Goal: Information Seeking & Learning: Learn about a topic

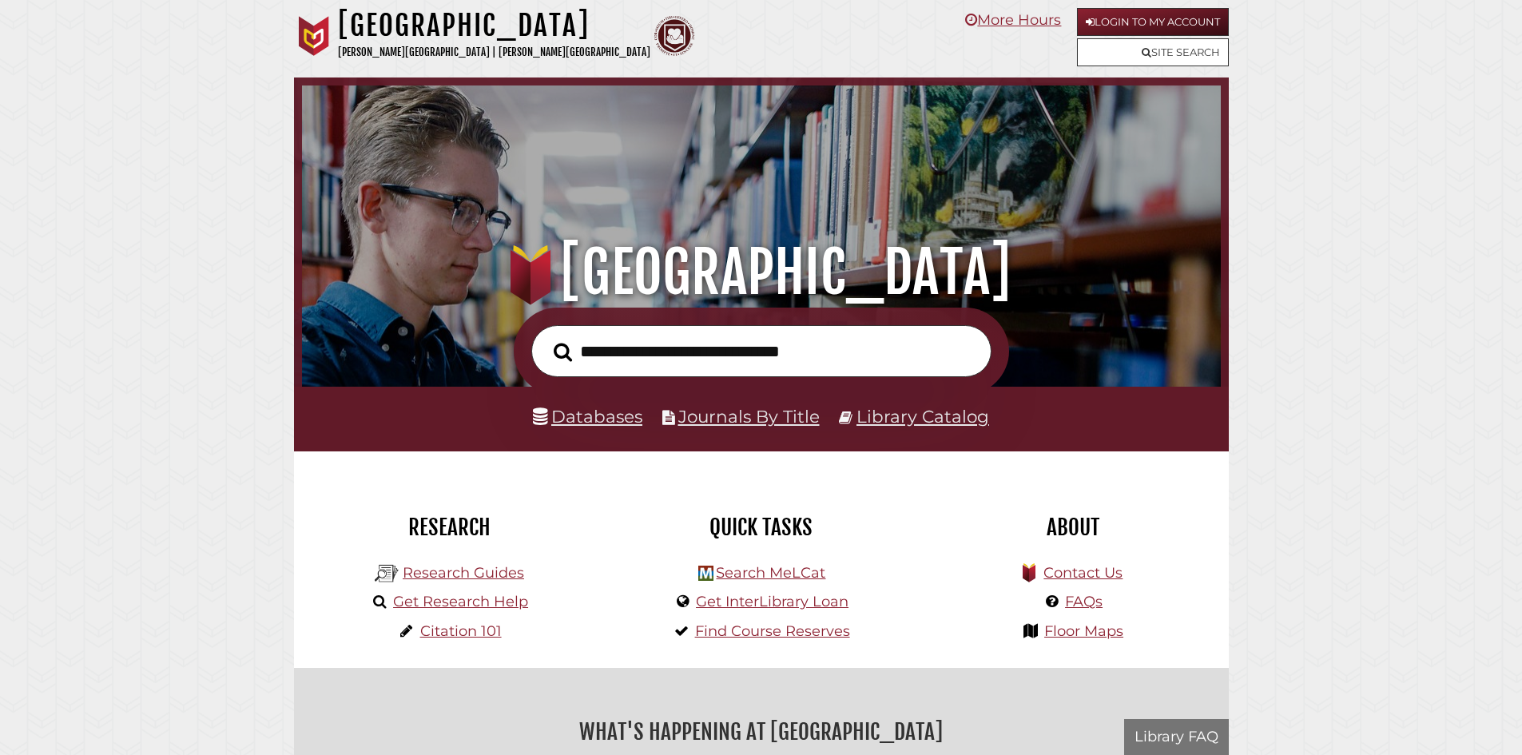
scroll to position [304, 911]
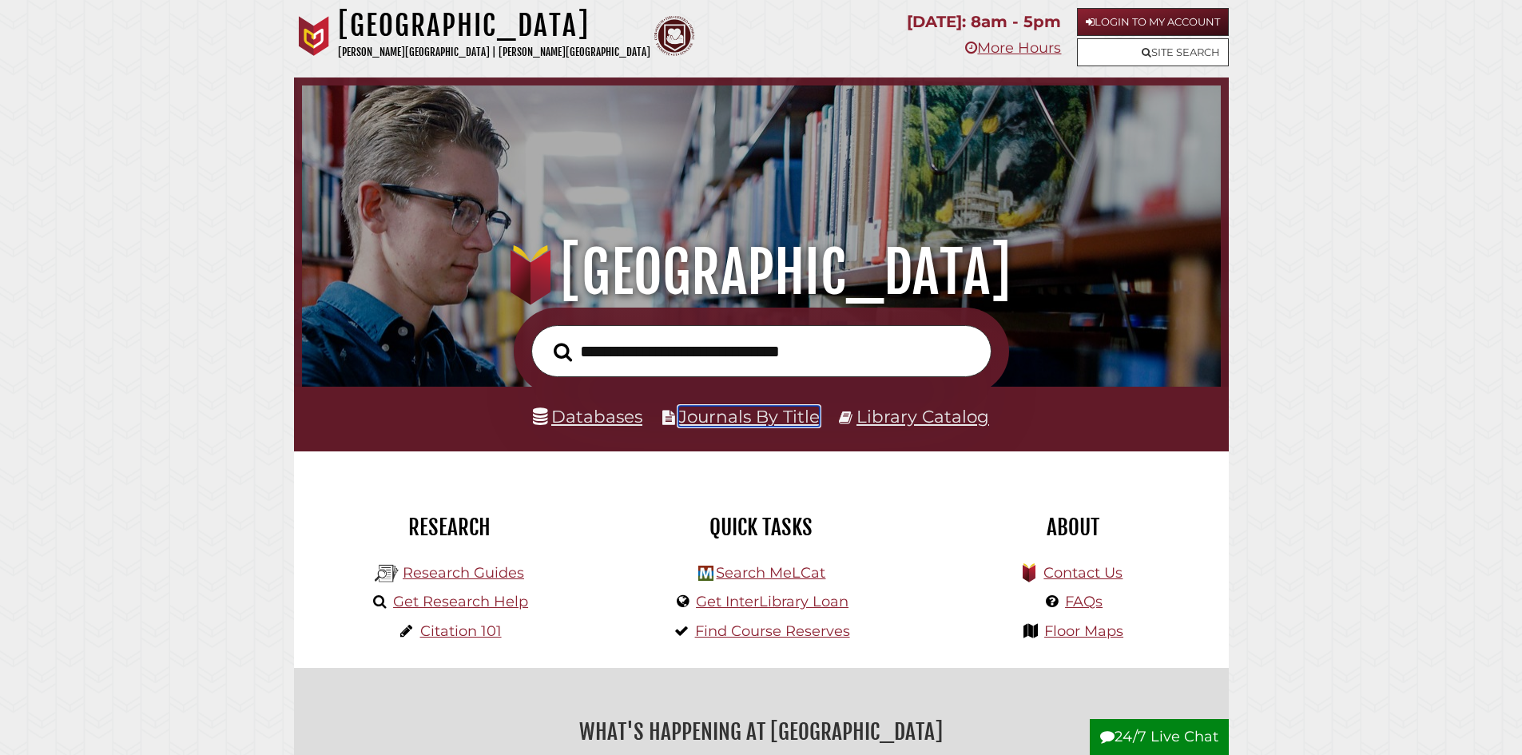
click at [714, 407] on link "Journals By Title" at bounding box center [749, 416] width 141 height 21
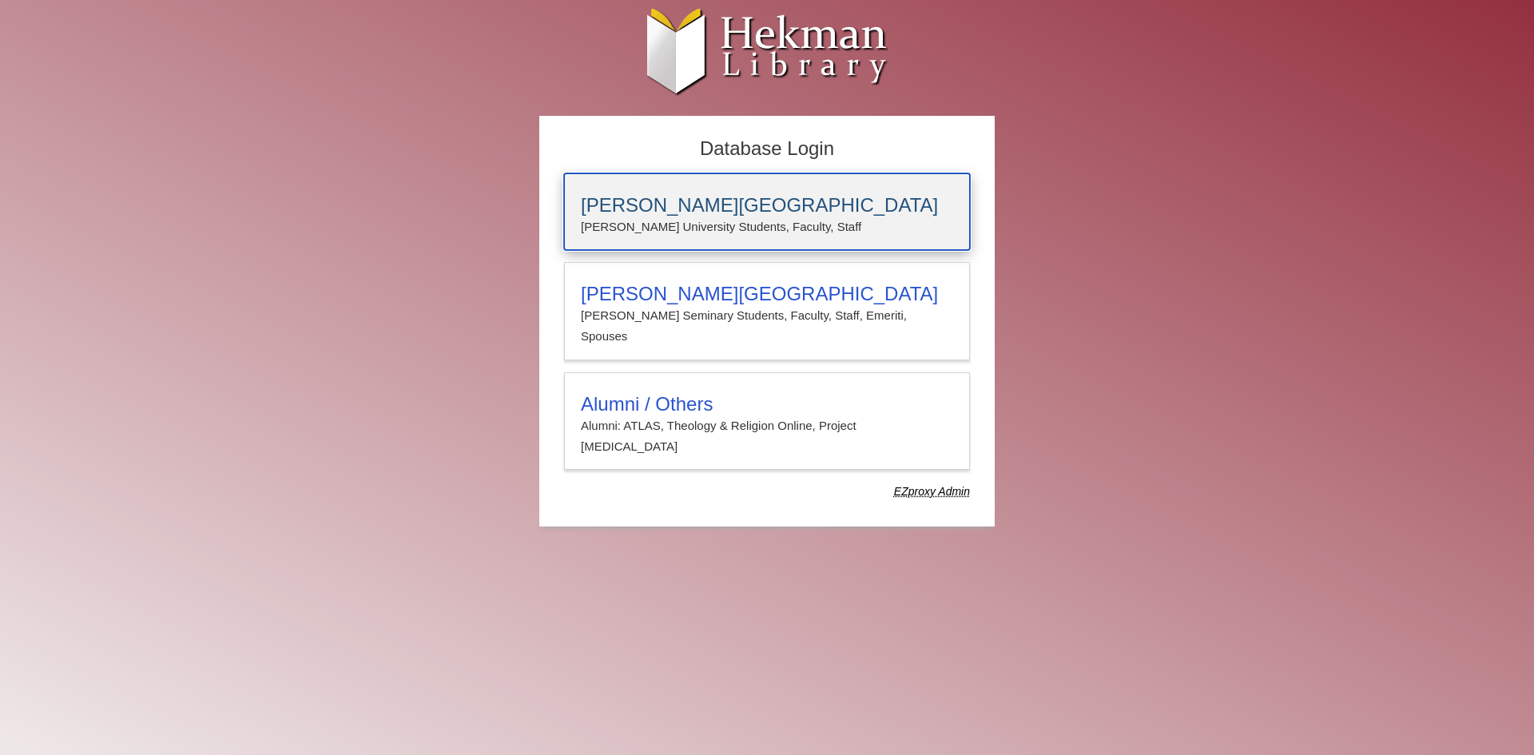
click at [643, 219] on p "Calvin University Students, Faculty, Staff" at bounding box center [767, 227] width 372 height 21
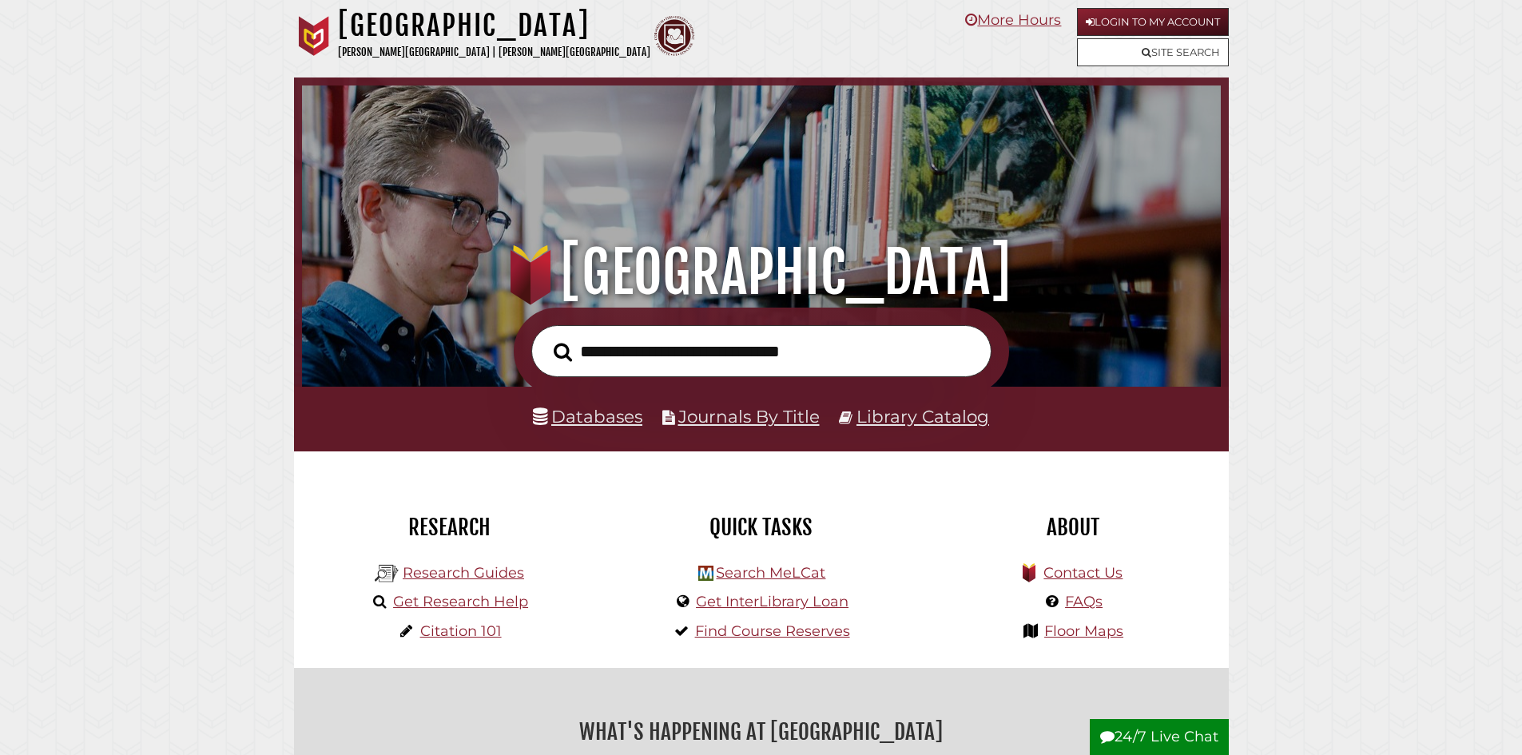
scroll to position [304, 911]
click at [618, 422] on link "Databases" at bounding box center [587, 416] width 109 height 21
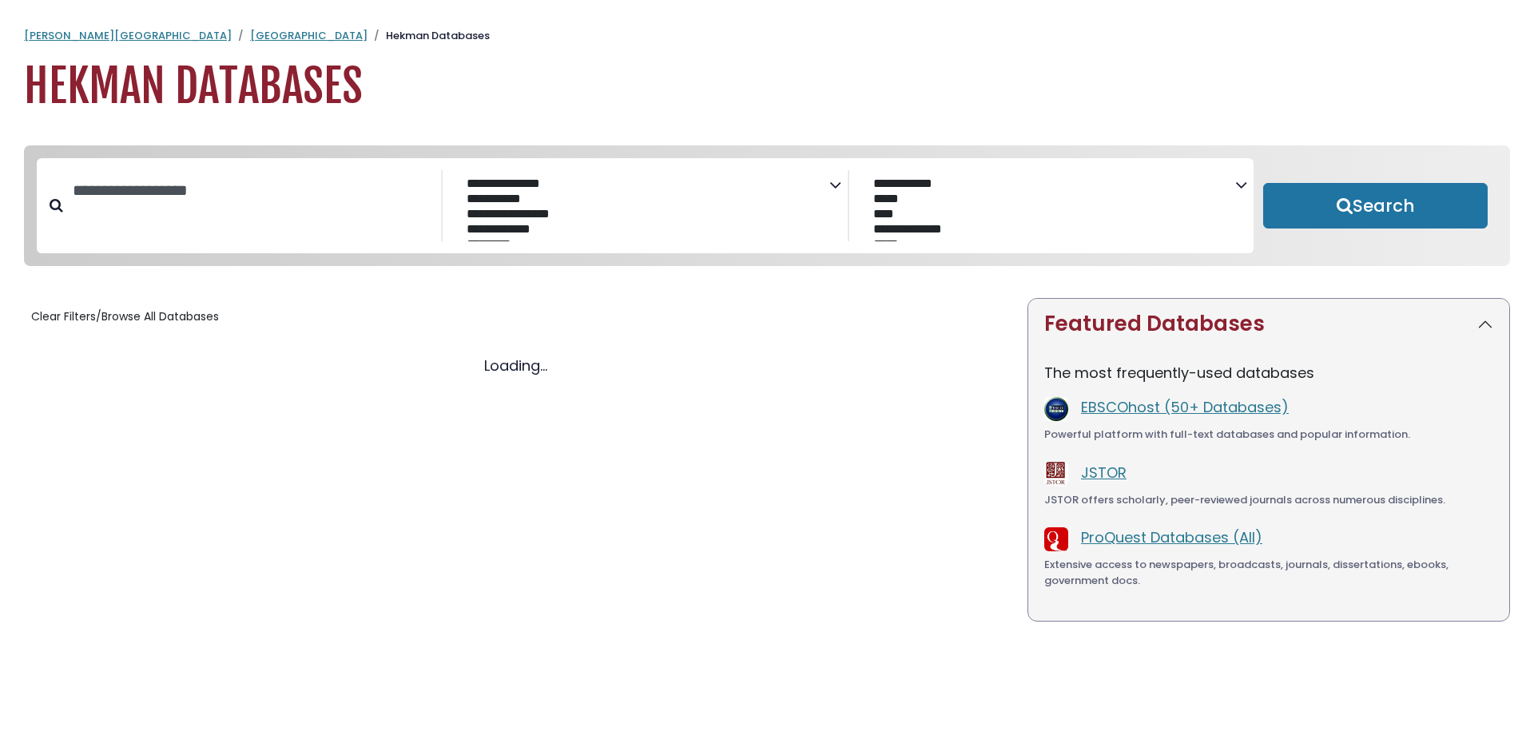
select select "Database Subject Filter"
select select "Database Vendors Filter"
select select "Database Subject Filter"
select select "Database Vendors Filter"
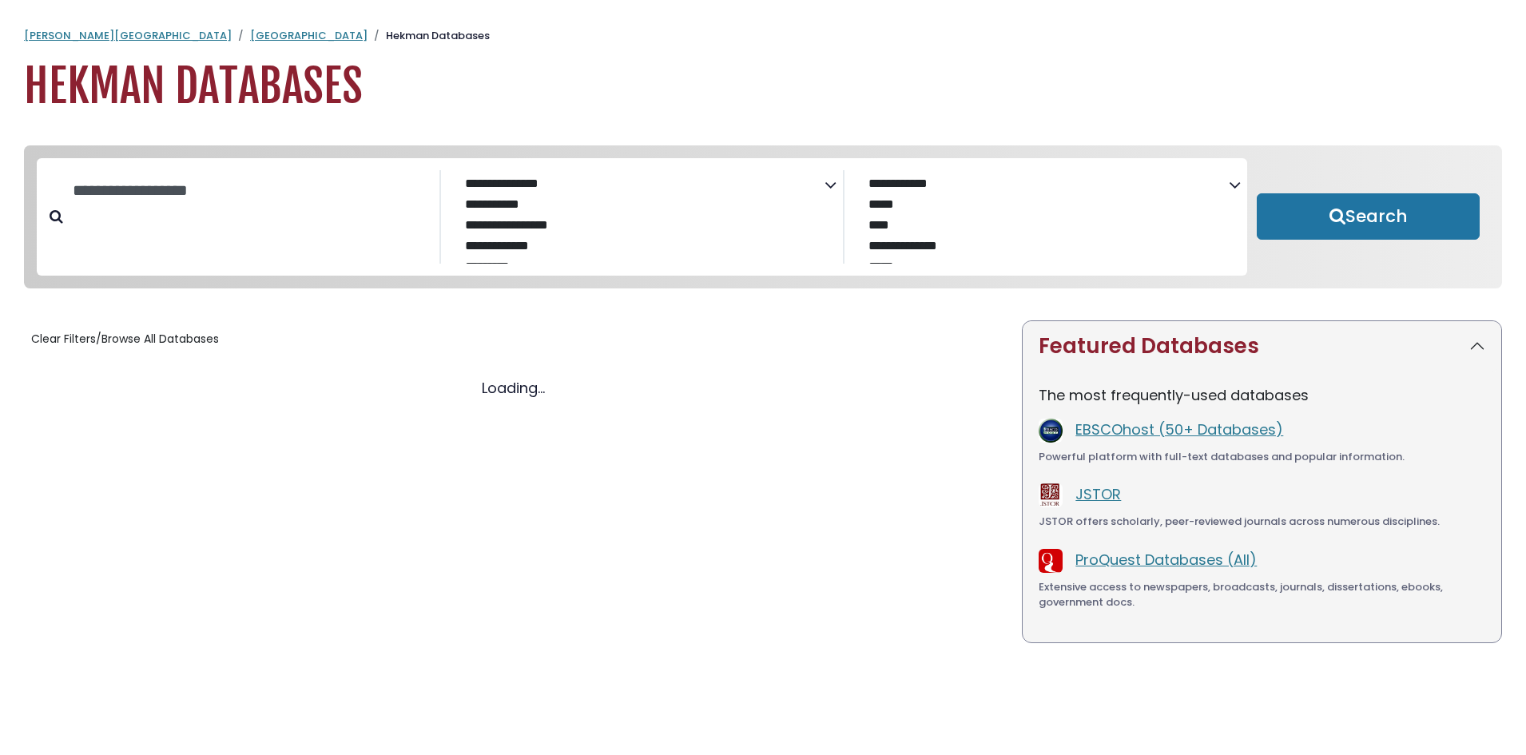
select select "Database Subject Filter"
select select "Database Vendors Filter"
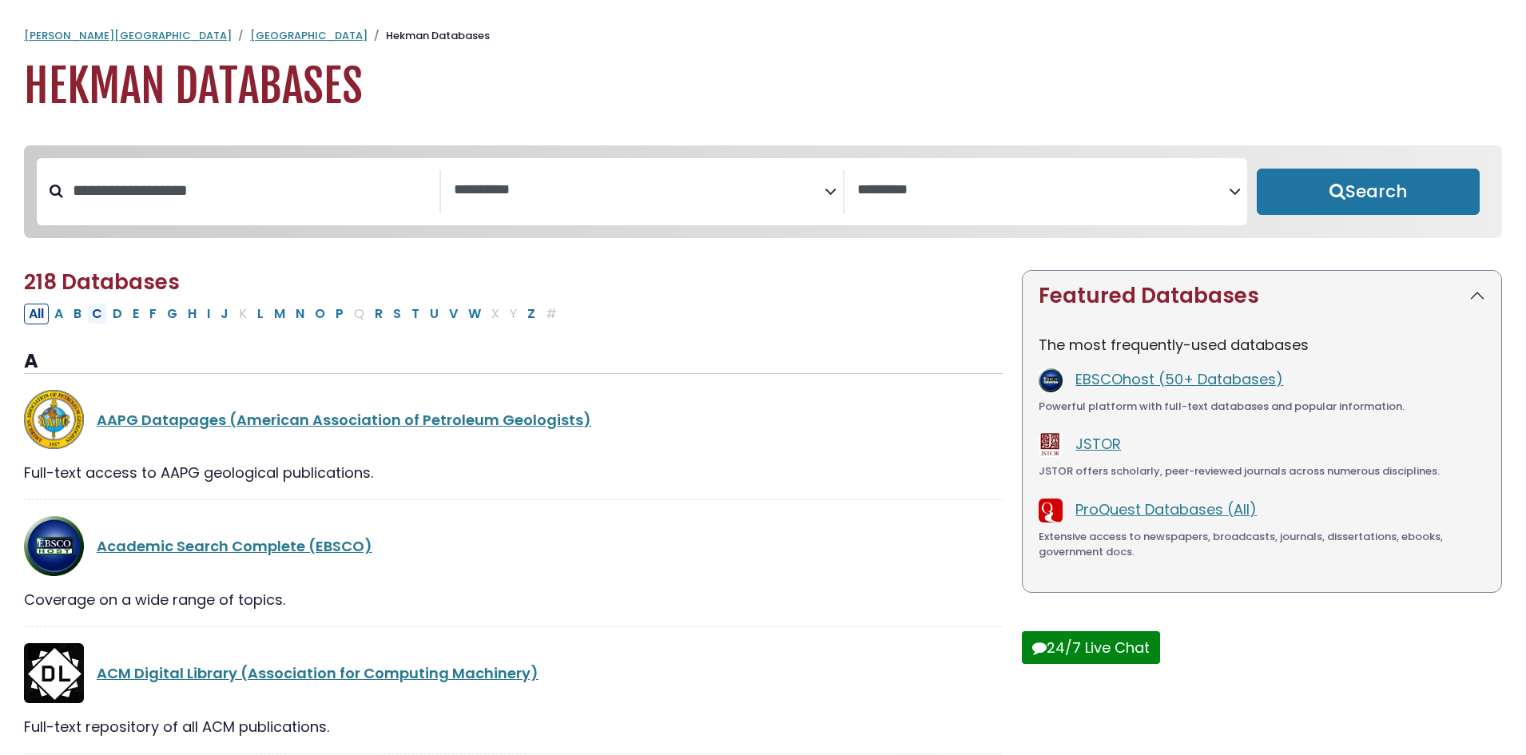
click at [101, 320] on button "C" at bounding box center [97, 314] width 20 height 21
select select "Database Subject Filter"
select select "Database Vendors Filter"
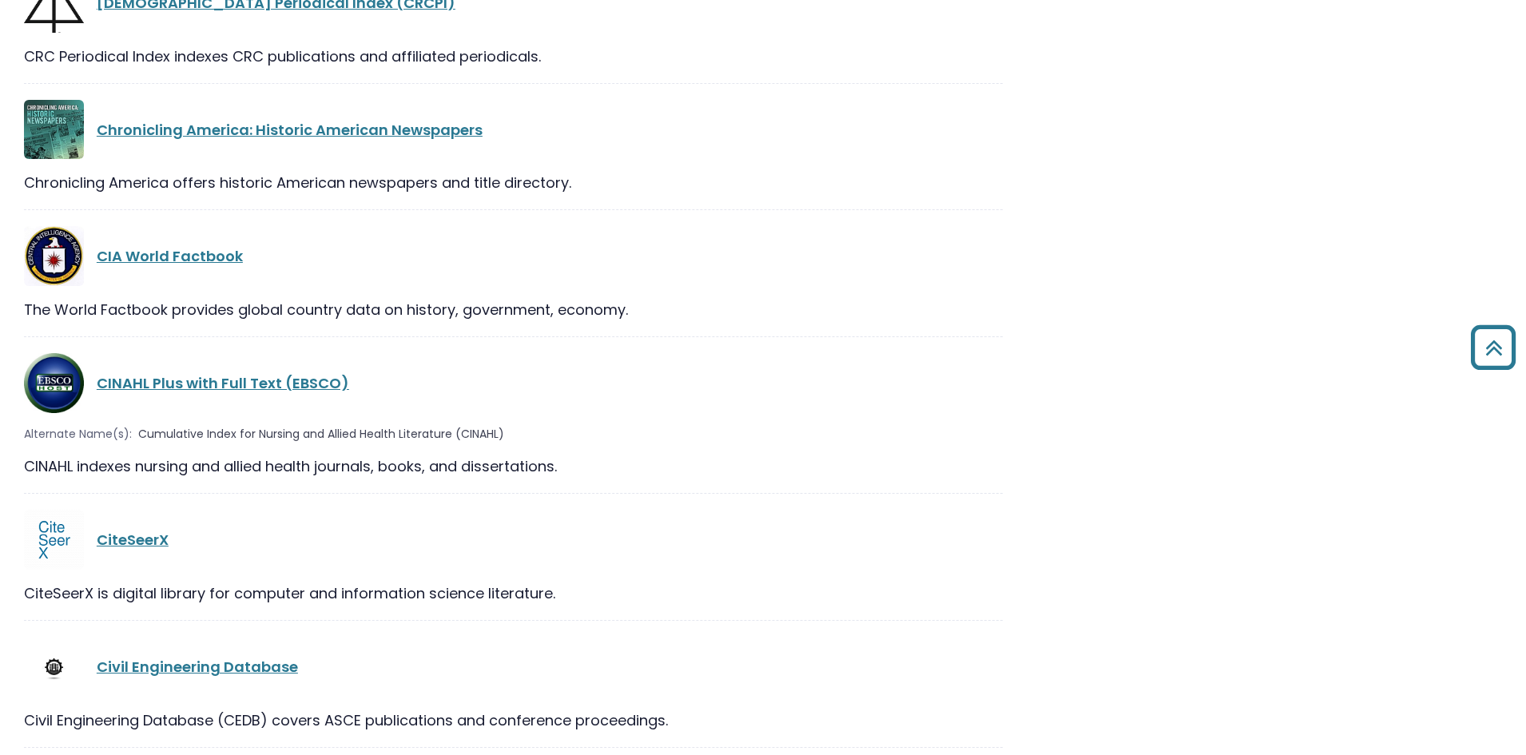
scroll to position [2318, 0]
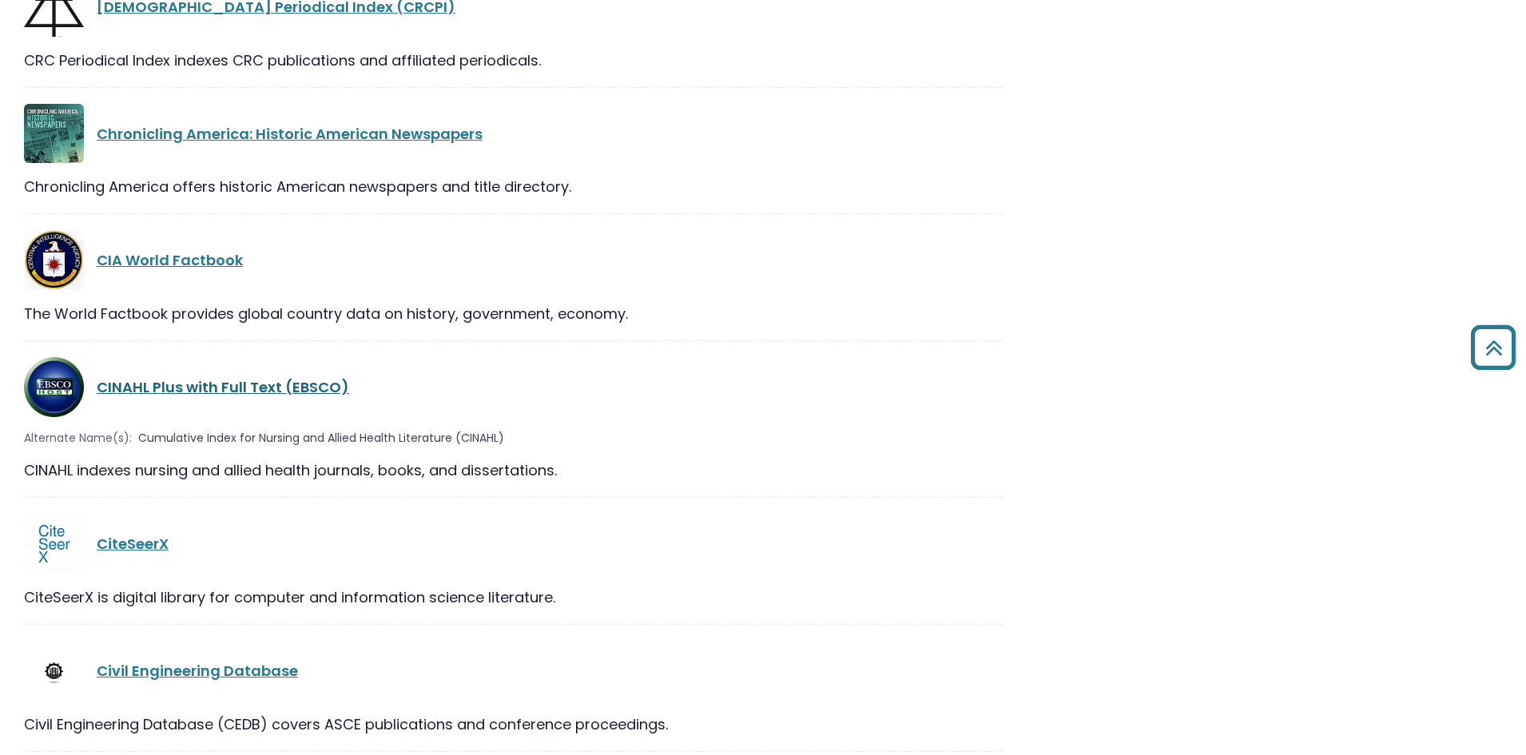
click at [188, 387] on link "CINAHL Plus with Full Text (EBSCO)" at bounding box center [223, 387] width 253 height 20
